Goal: Task Accomplishment & Management: Manage account settings

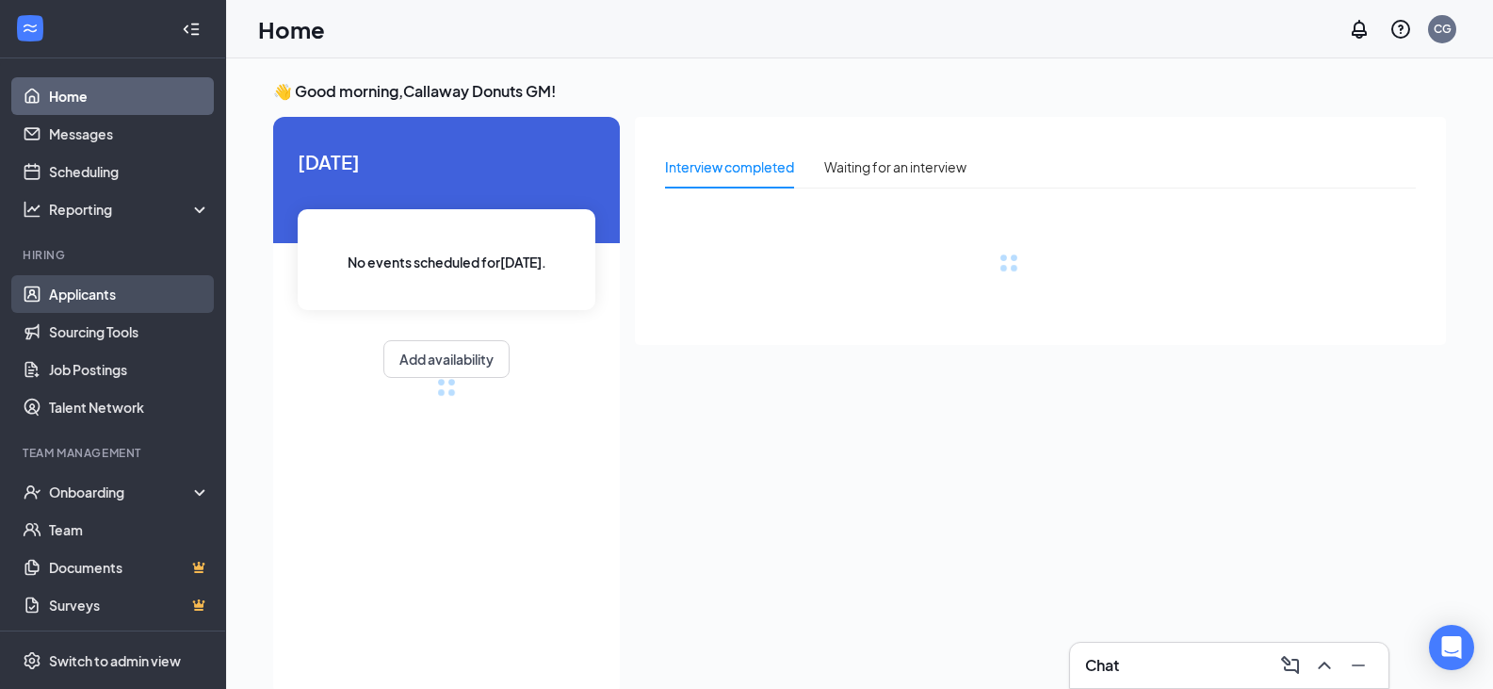
click at [84, 281] on link "Applicants" at bounding box center [129, 294] width 161 height 38
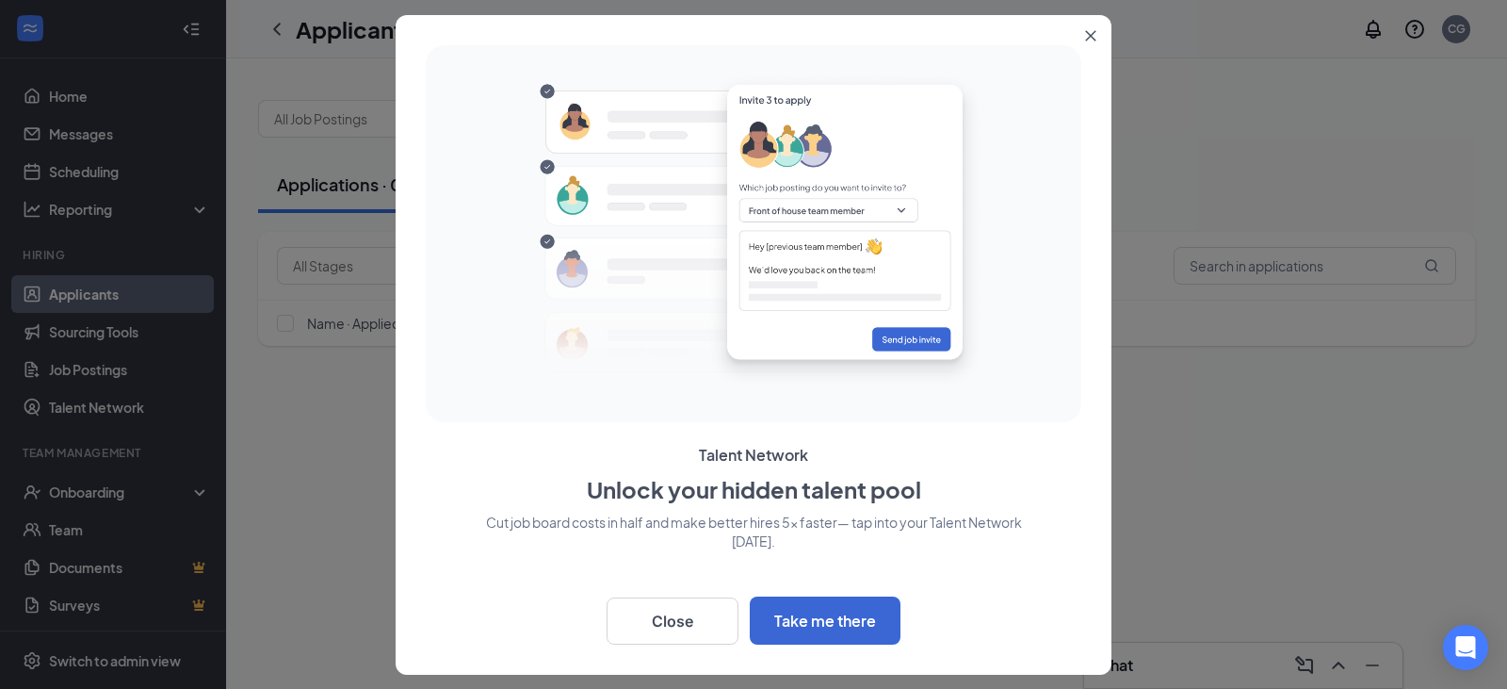
click at [1094, 37] on icon "Close" at bounding box center [1090, 35] width 11 height 11
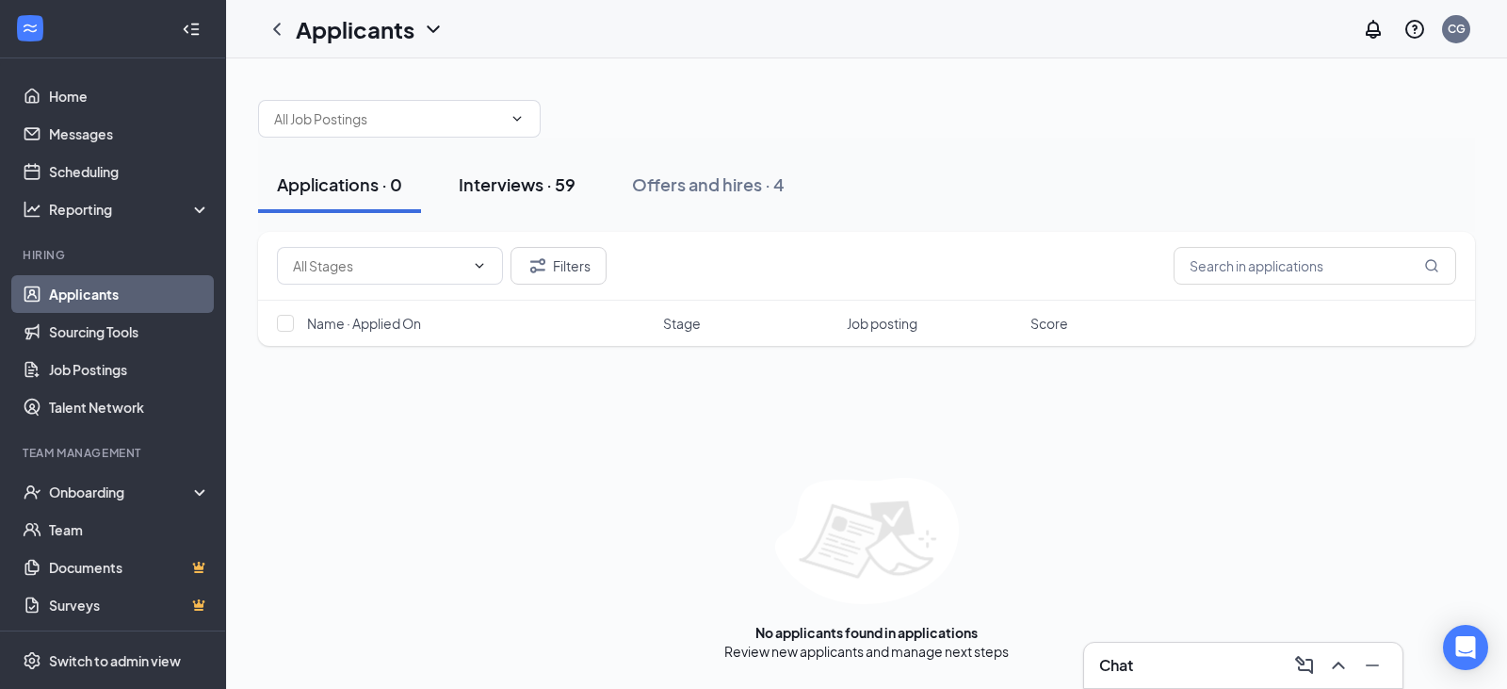
click at [506, 177] on div "Interviews · 59" at bounding box center [517, 184] width 117 height 24
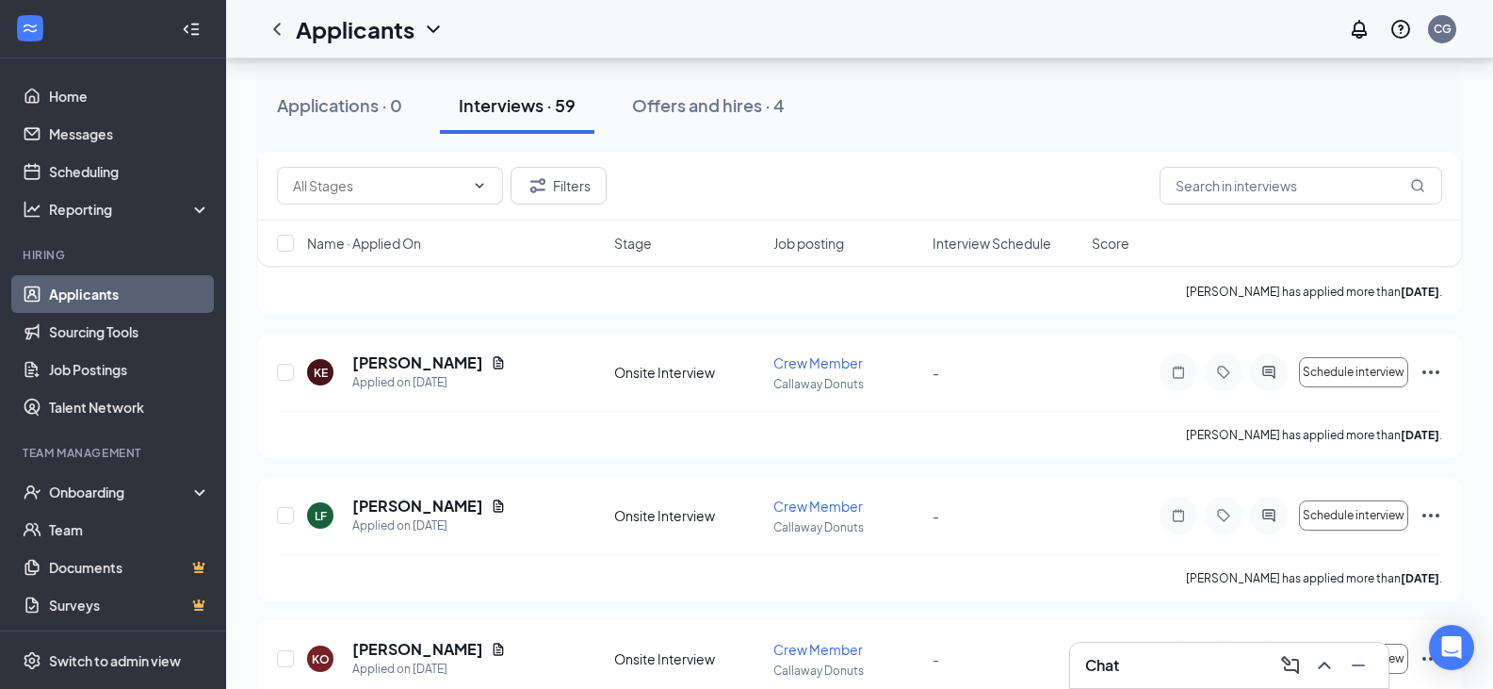
scroll to position [3486, 0]
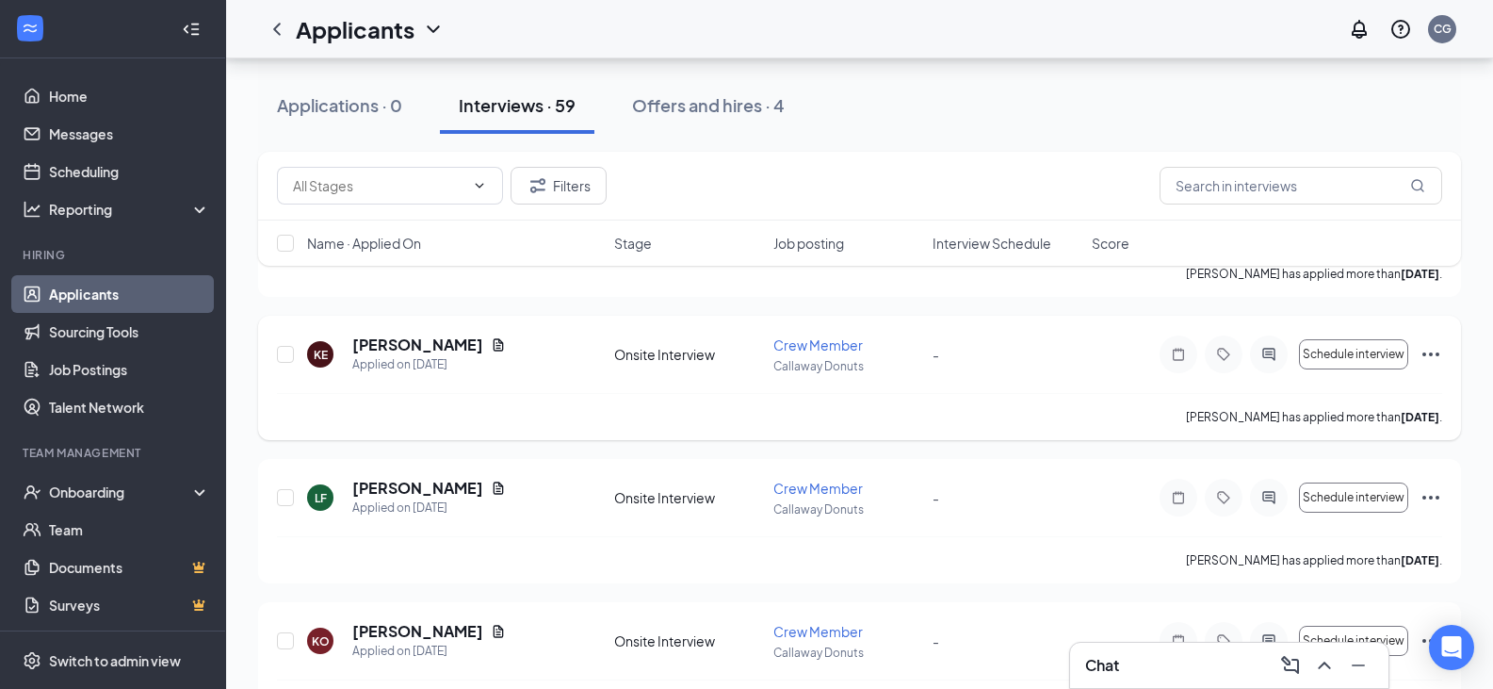
click at [1434, 358] on icon "Ellipses" at bounding box center [1431, 354] width 23 height 23
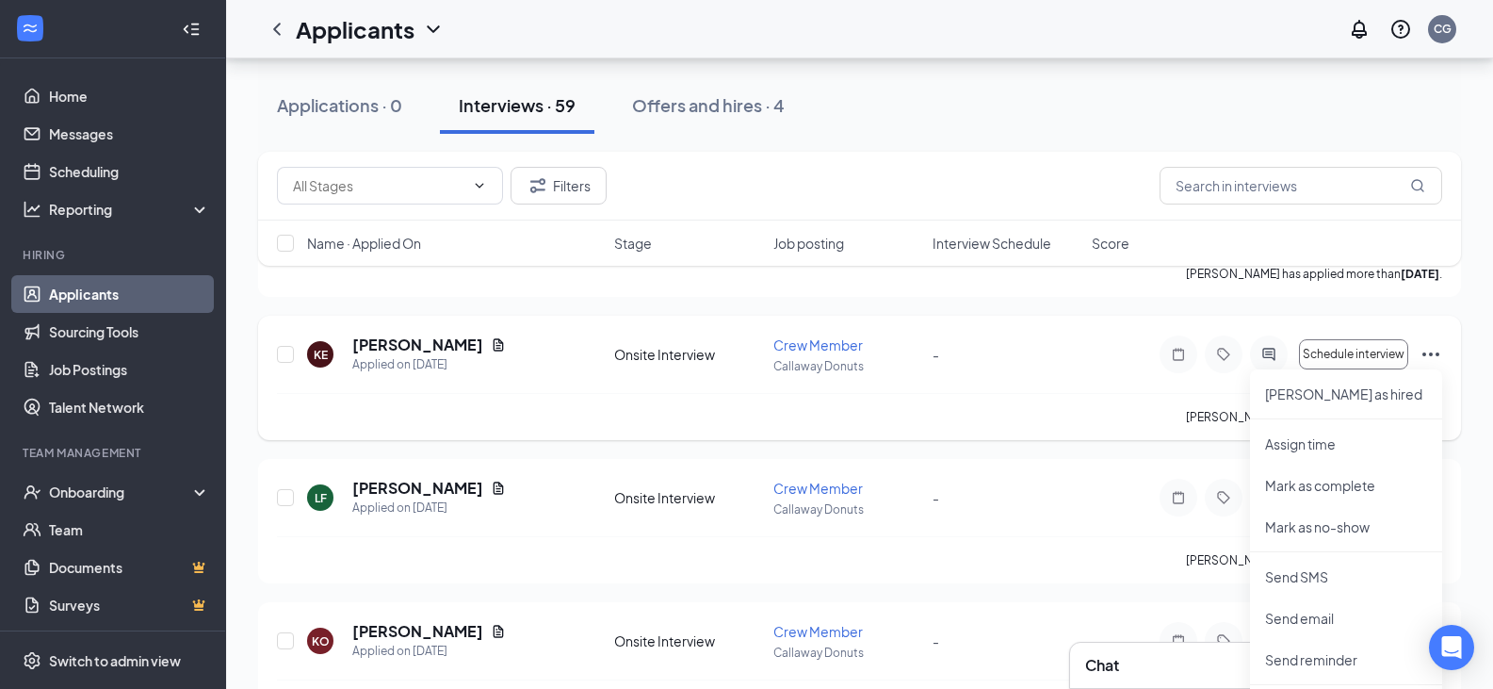
click at [1435, 347] on icon "Ellipses" at bounding box center [1431, 354] width 23 height 23
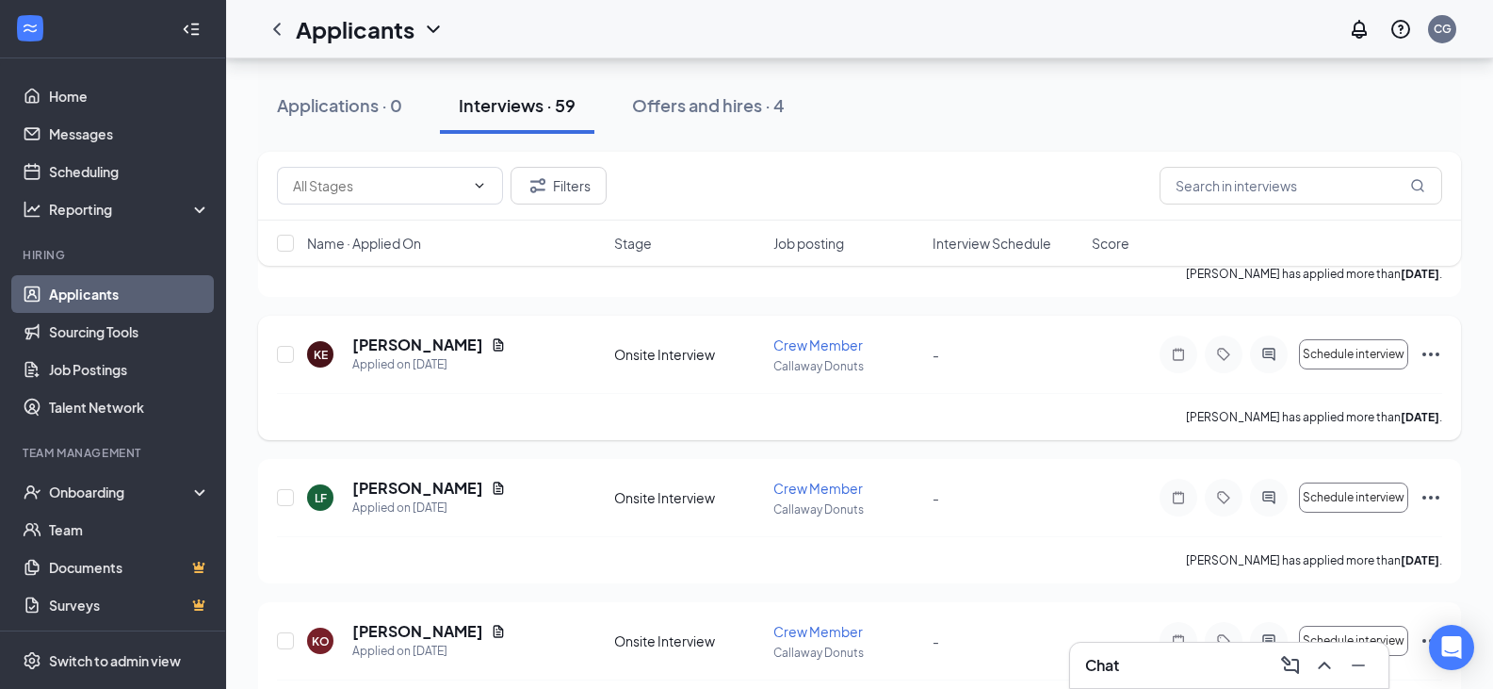
click at [1425, 352] on icon "Ellipses" at bounding box center [1431, 354] width 17 height 4
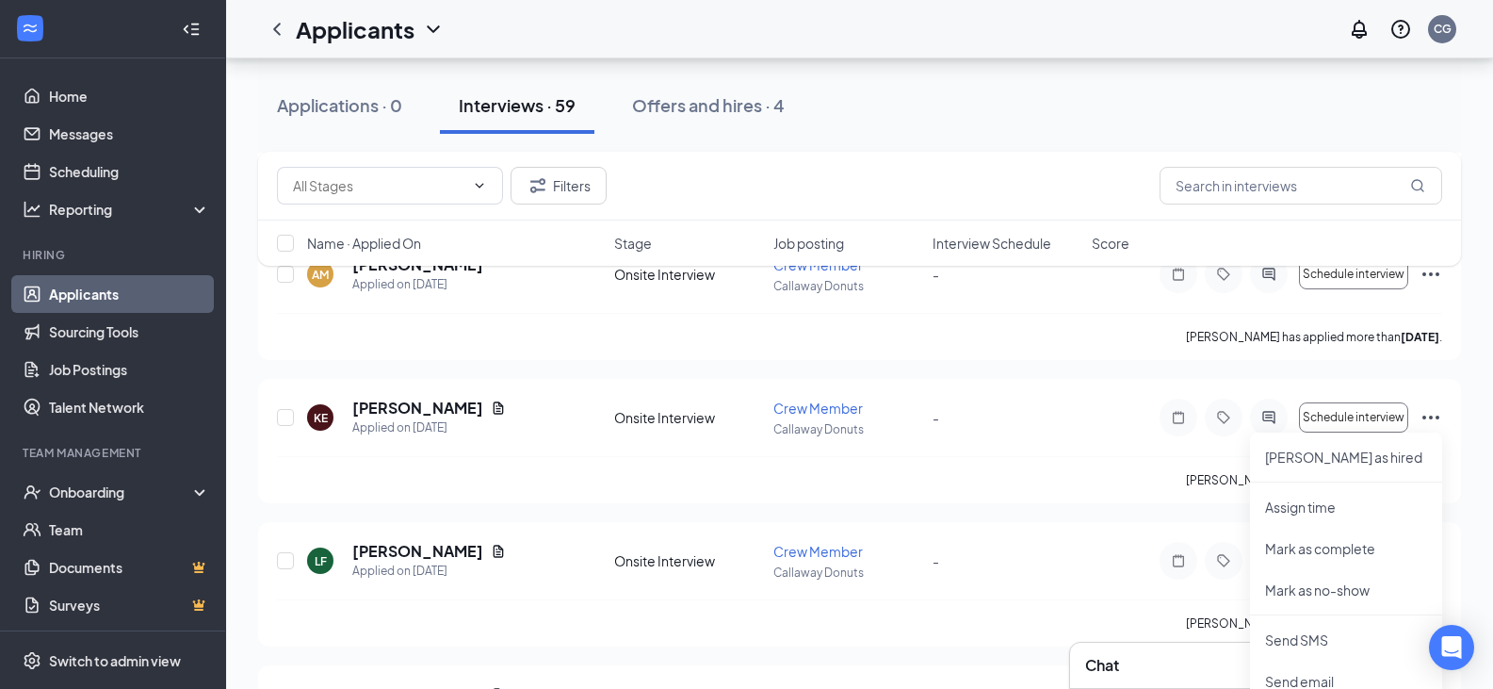
scroll to position [3392, 0]
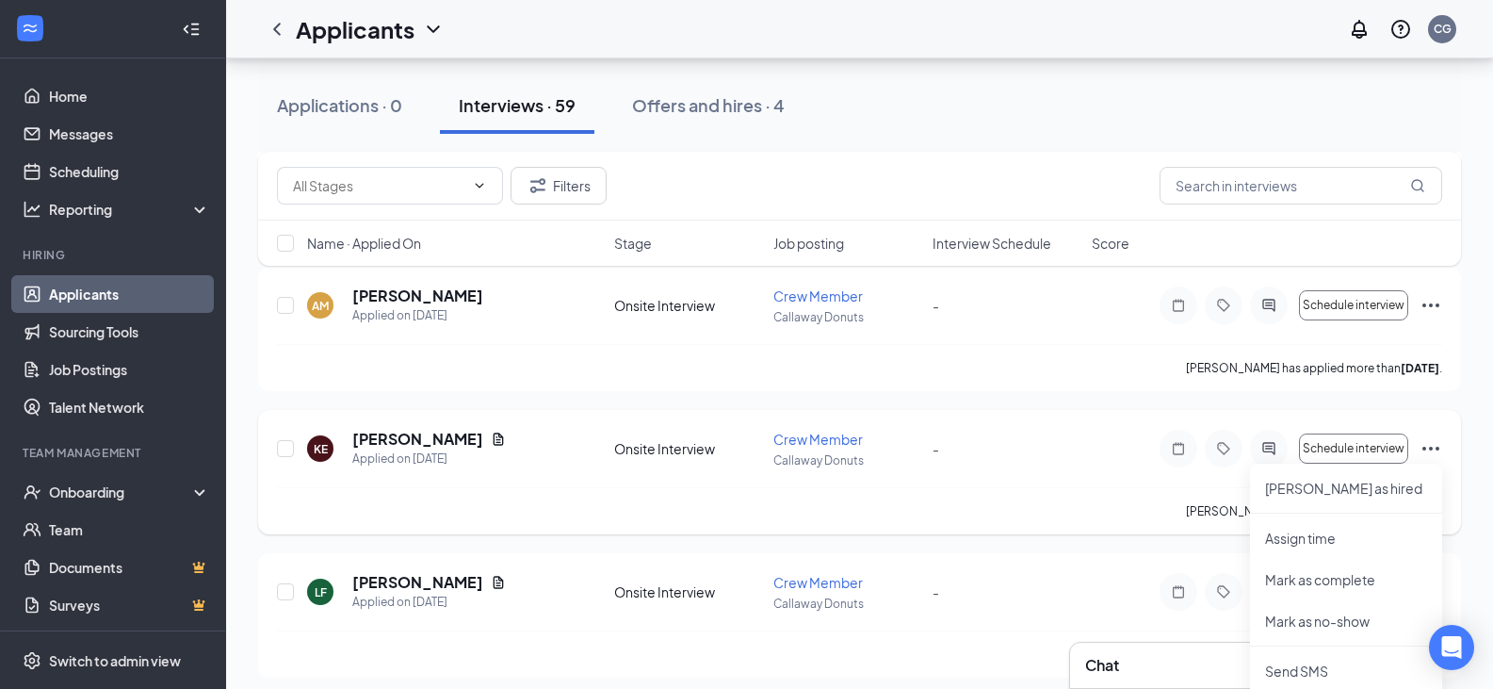
click at [1432, 441] on icon "Ellipses" at bounding box center [1431, 448] width 23 height 23
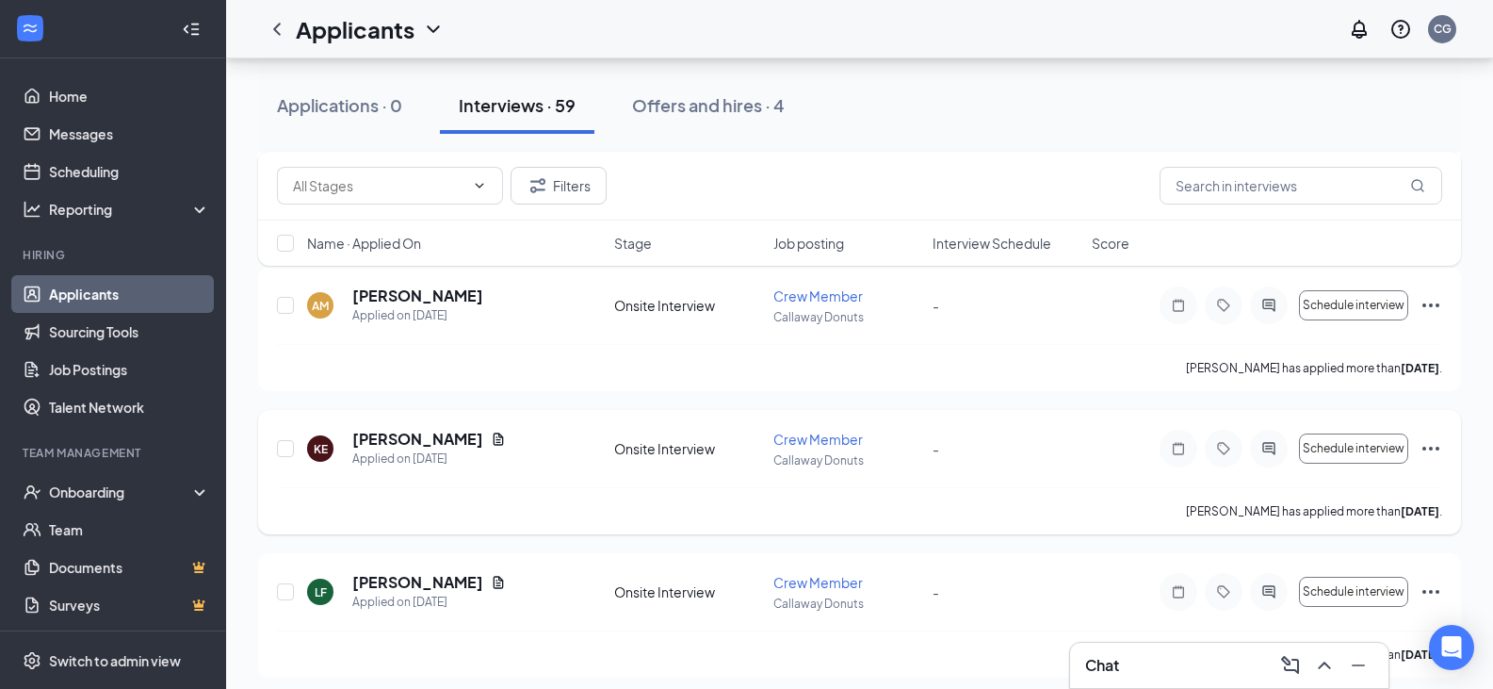
click at [1427, 447] on icon "Ellipses" at bounding box center [1431, 448] width 23 height 23
